Goal: Transaction & Acquisition: Purchase product/service

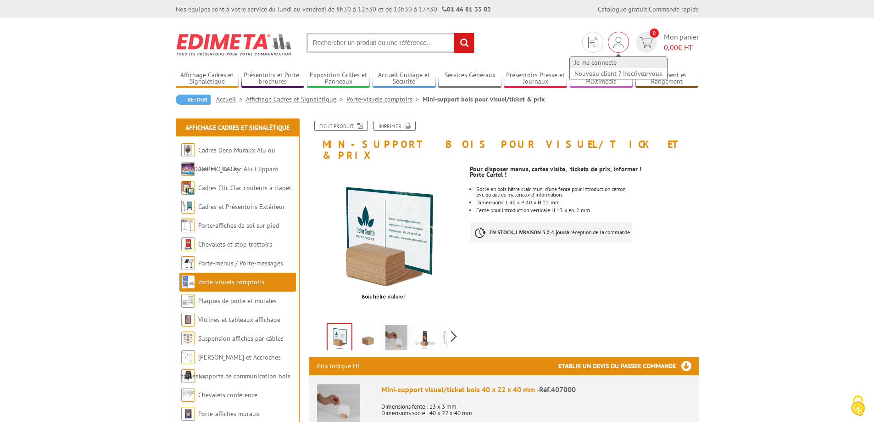
click at [618, 63] on link "Je me connecte" at bounding box center [618, 62] width 97 height 11
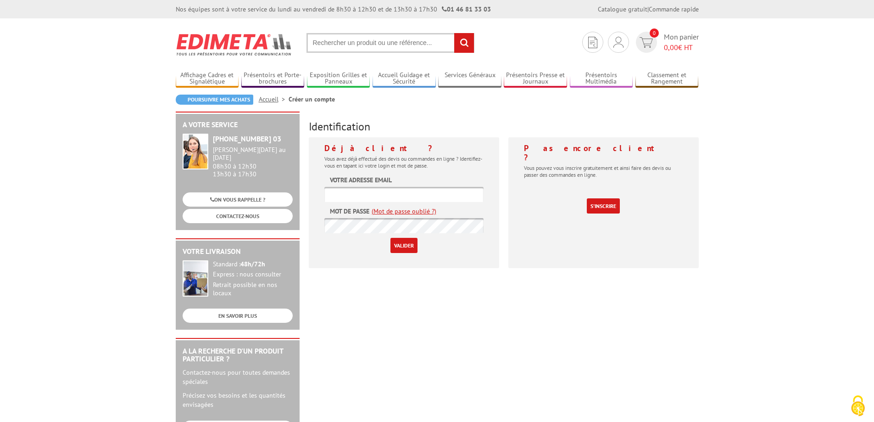
type input "communication@chocolateriedelopera.com"
click at [401, 249] on input "Valider" at bounding box center [404, 245] width 27 height 15
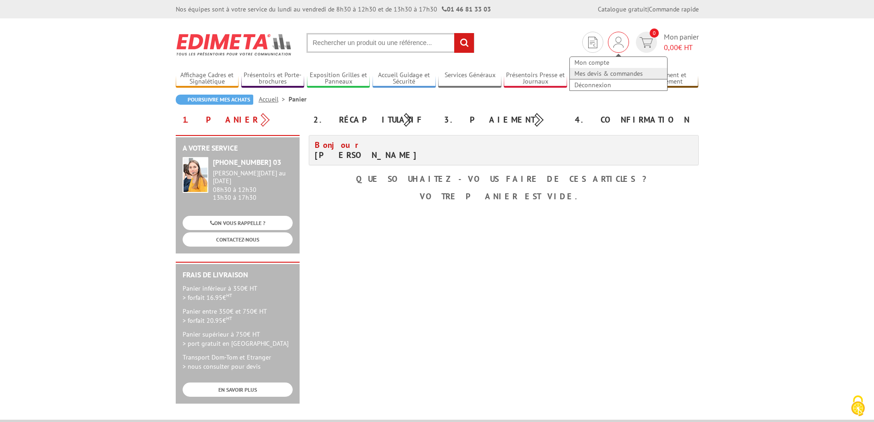
click at [606, 74] on link "Mes devis & commandes" at bounding box center [618, 73] width 97 height 11
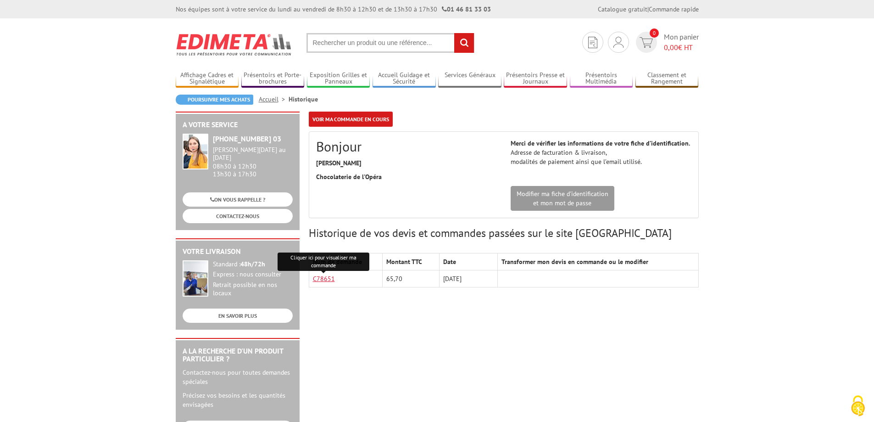
click at [329, 278] on link "C78651" at bounding box center [324, 278] width 22 height 8
click at [125, 207] on body "Nos équipes sont à votre service du lundi au vendredi de 8h30 à 12h30 et de 13h…" at bounding box center [437, 409] width 874 height 819
click at [326, 277] on link "C78651" at bounding box center [324, 278] width 22 height 8
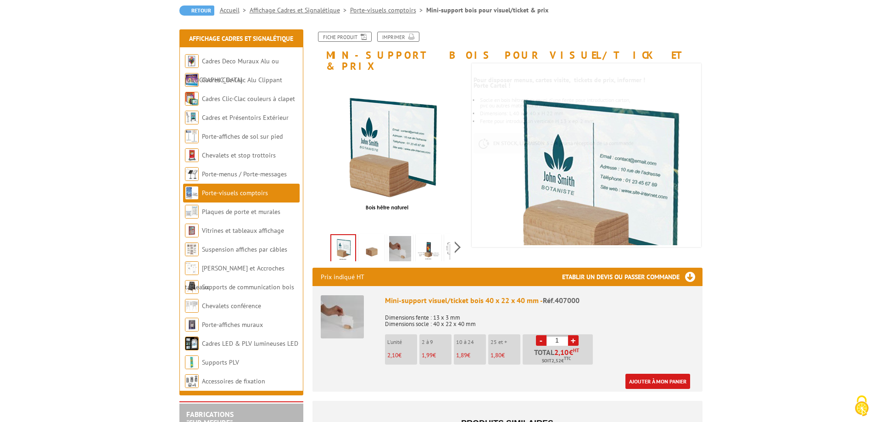
scroll to position [184, 0]
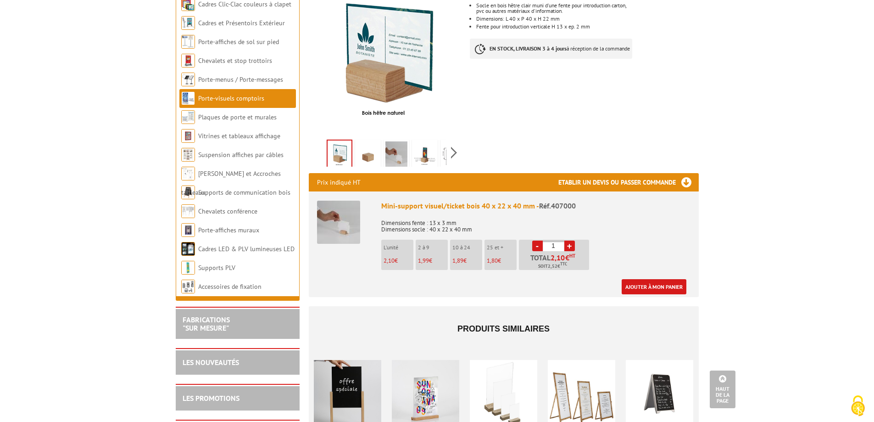
click at [573, 240] on link "+" at bounding box center [569, 245] width 11 height 11
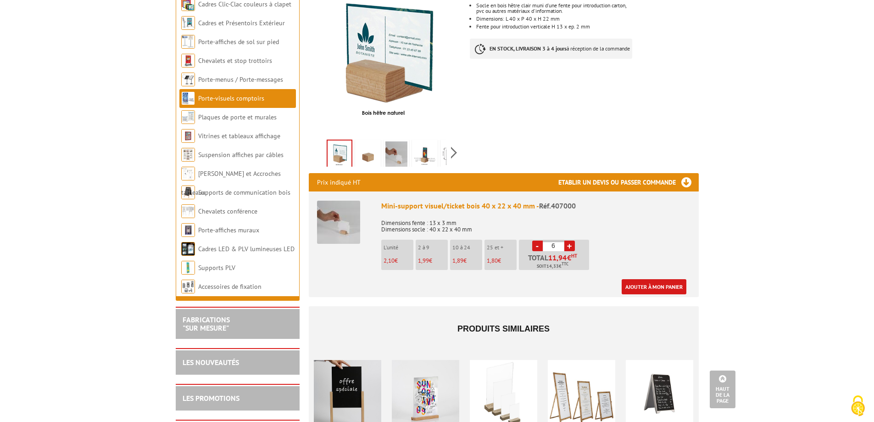
click at [573, 240] on link "+" at bounding box center [569, 245] width 11 height 11
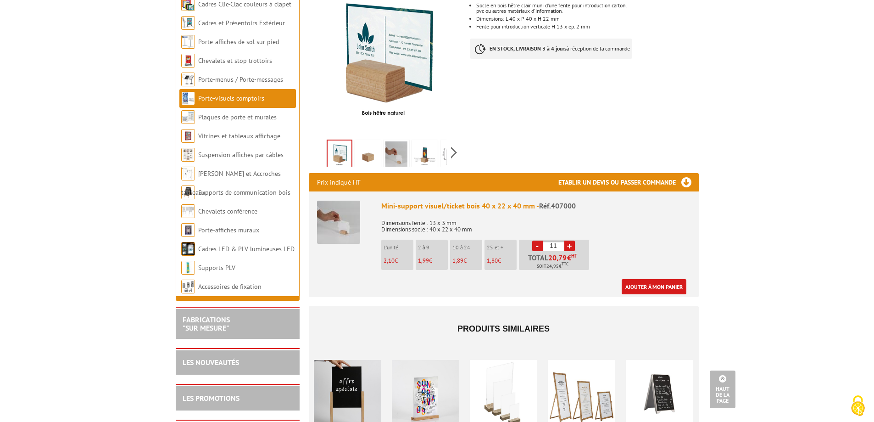
click at [573, 240] on link "+" at bounding box center [569, 245] width 11 height 11
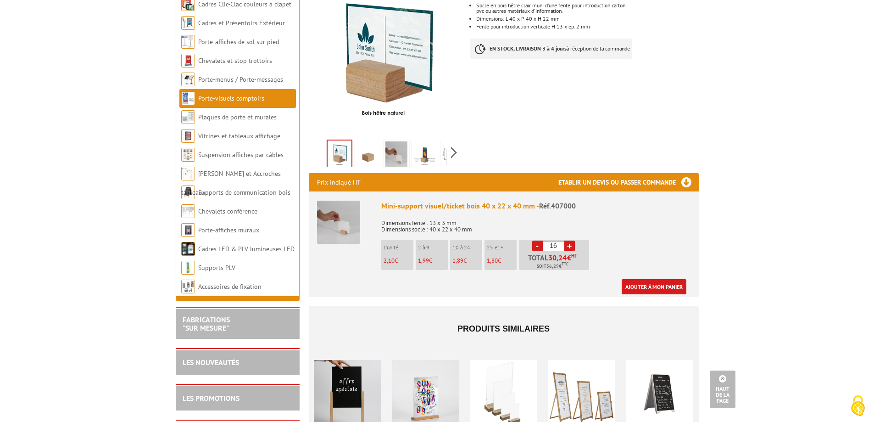
click at [572, 240] on link "+" at bounding box center [569, 245] width 11 height 11
click at [536, 240] on link "-" at bounding box center [537, 245] width 11 height 11
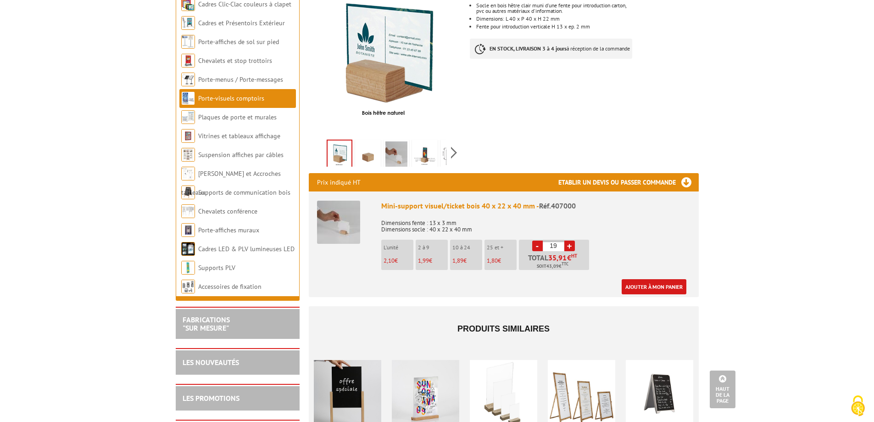
click at [538, 240] on link "-" at bounding box center [537, 245] width 11 height 11
click at [570, 240] on link "+" at bounding box center [569, 245] width 11 height 11
type input "20"
click at [627, 223] on div "Mini-support visuel/ticket bois 40 x 22 x 40 mm - Réf.407000 Dimensions fente :…" at bounding box center [535, 248] width 309 height 94
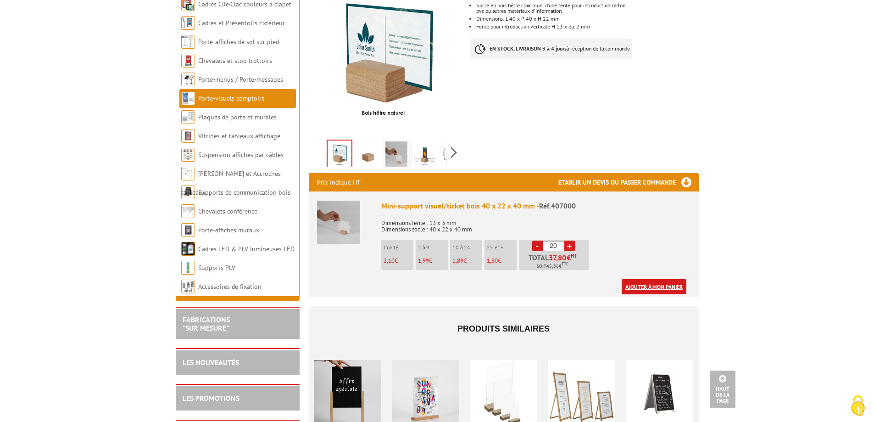
click at [642, 279] on link "Ajouter à mon panier" at bounding box center [654, 286] width 65 height 15
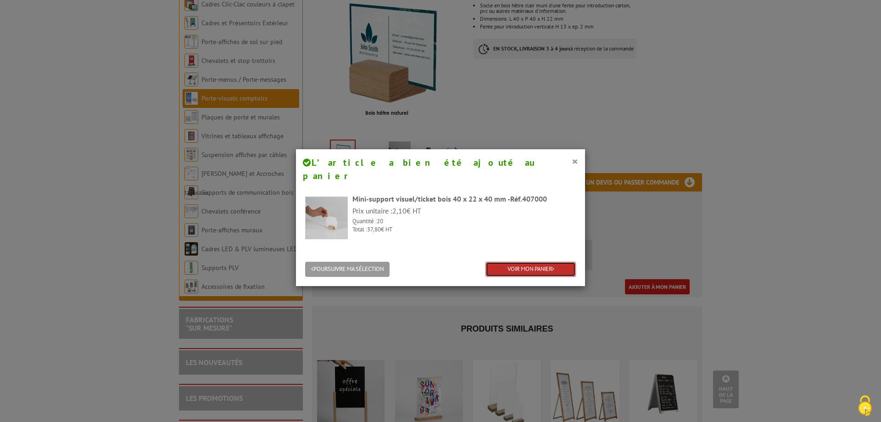
click at [542, 262] on link "VOIR MON PANIER" at bounding box center [531, 269] width 90 height 15
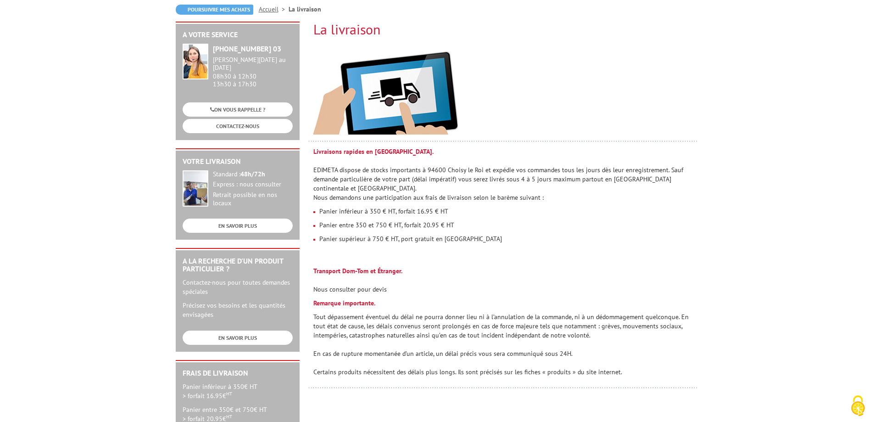
scroll to position [138, 0]
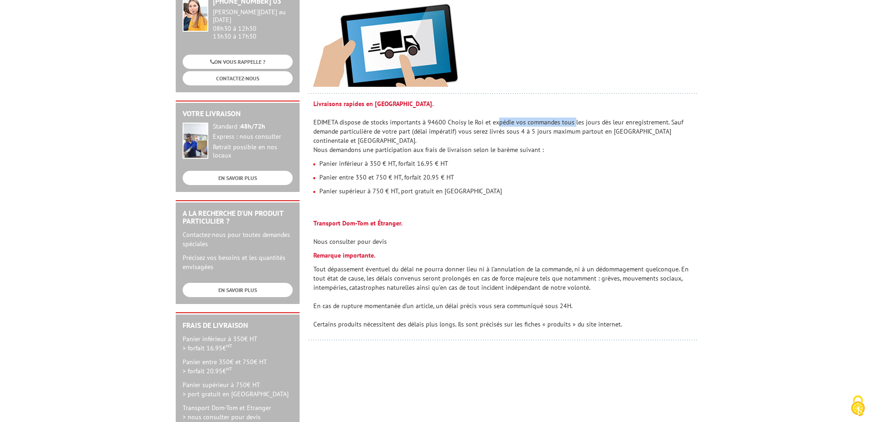
drag, startPoint x: 408, startPoint y: 121, endPoint x: 566, endPoint y: 121, distance: 157.4
click at [566, 121] on p "Livraisons rapides en France métropolitaine. EDIMETA dispose de stocks importan…" at bounding box center [503, 126] width 381 height 55
drag, startPoint x: 473, startPoint y: 129, endPoint x: 614, endPoint y: 129, distance: 140.4
click at [614, 129] on p "Livraisons rapides en France métropolitaine. EDIMETA dispose de stocks importan…" at bounding box center [503, 126] width 381 height 55
click at [649, 132] on p "Livraisons rapides en France métropolitaine. EDIMETA dispose de stocks importan…" at bounding box center [503, 126] width 381 height 55
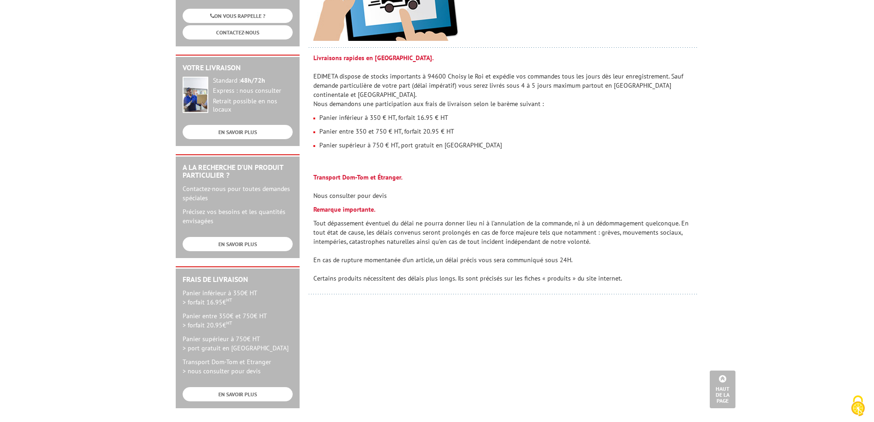
scroll to position [0, 0]
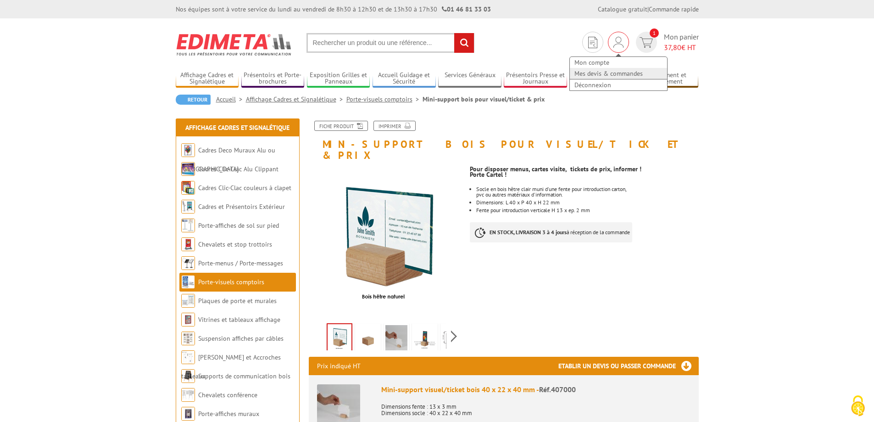
click at [605, 73] on link "Mes devis & commandes" at bounding box center [618, 73] width 97 height 11
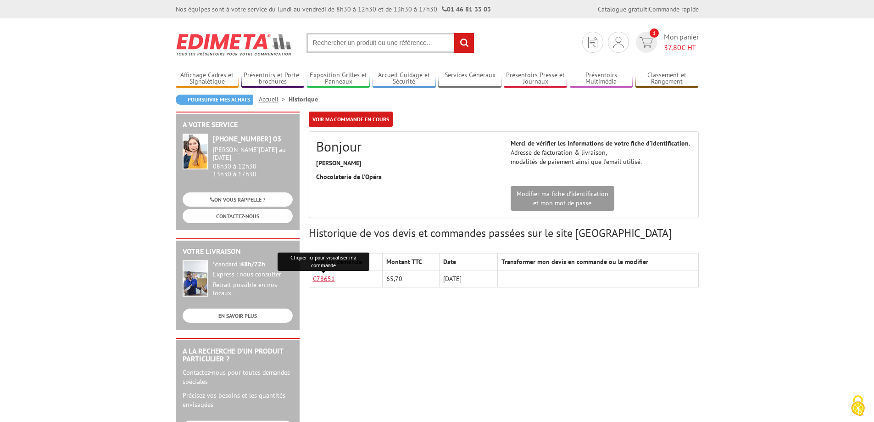
click at [325, 277] on link "C78651" at bounding box center [324, 278] width 22 height 8
click at [749, 106] on body "Nos équipes sont à votre service du [DATE] au [DATE] de 8h30 à 12h30 et de 13h3…" at bounding box center [437, 409] width 874 height 819
click at [324, 47] on input "text" at bounding box center [391, 43] width 168 height 20
